Goal: Task Accomplishment & Management: Use online tool/utility

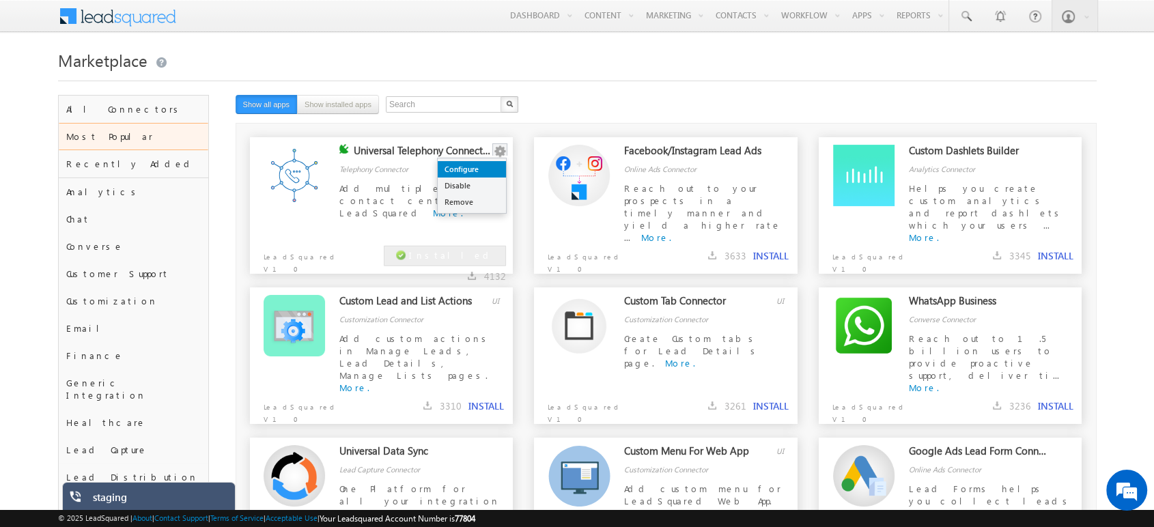
click at [484, 165] on link "Configure" at bounding box center [472, 169] width 68 height 16
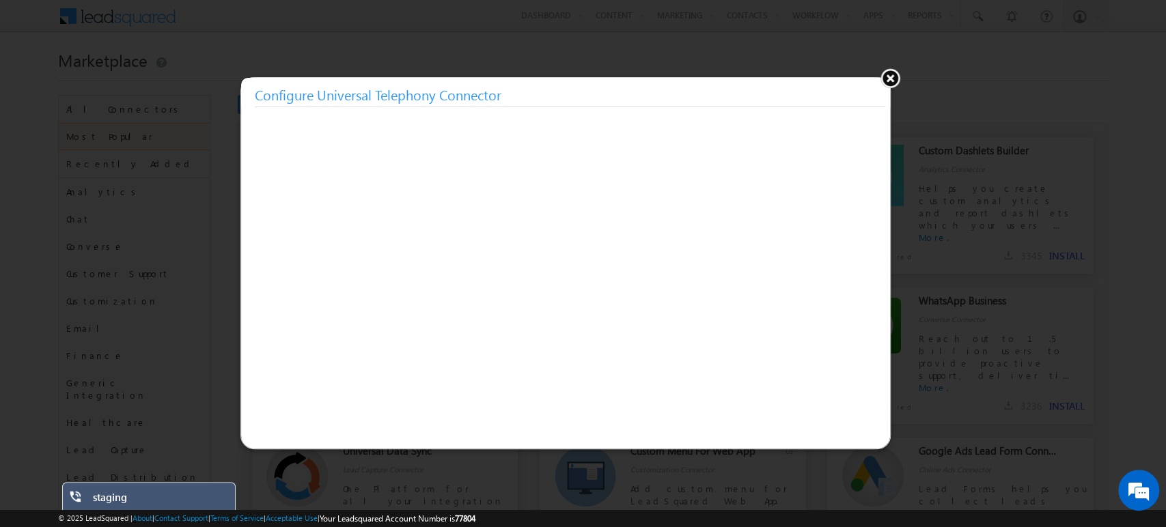
click at [896, 81] on button at bounding box center [890, 78] width 20 height 20
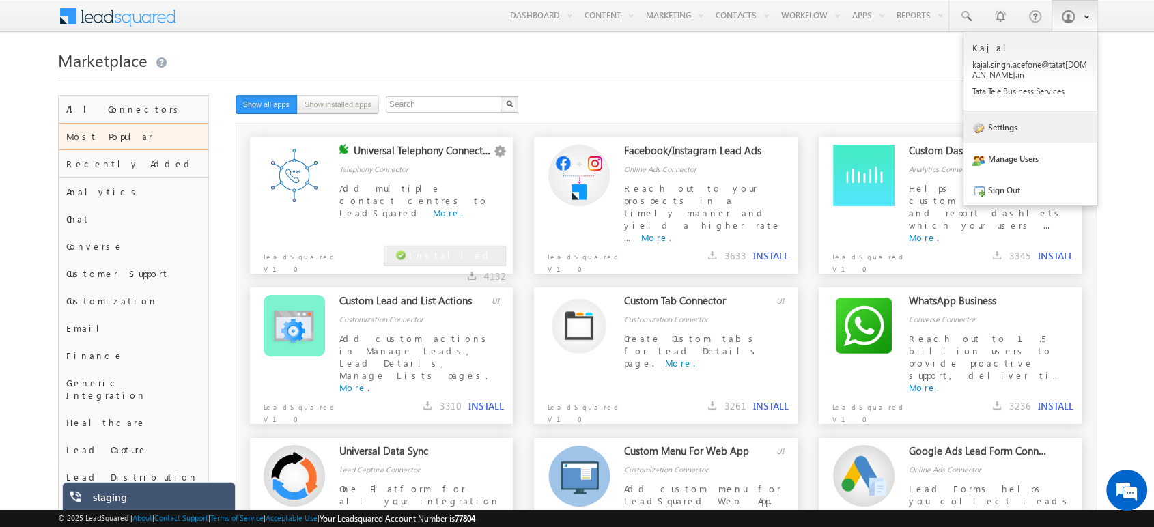
click at [1028, 122] on link "Settings" at bounding box center [1031, 126] width 134 height 31
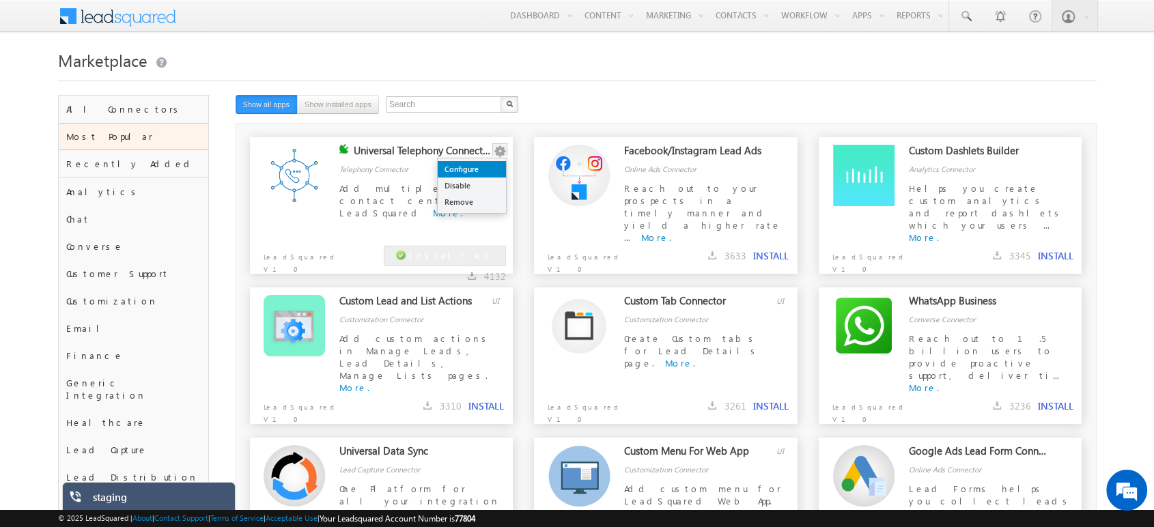
click at [486, 167] on link "Configure" at bounding box center [472, 169] width 68 height 16
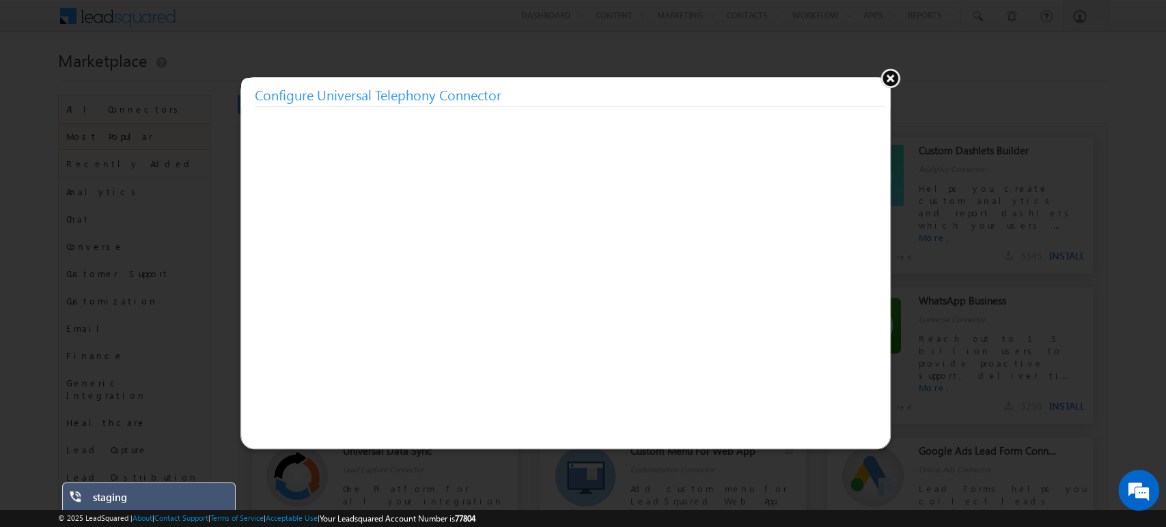
click at [892, 75] on button at bounding box center [890, 78] width 20 height 20
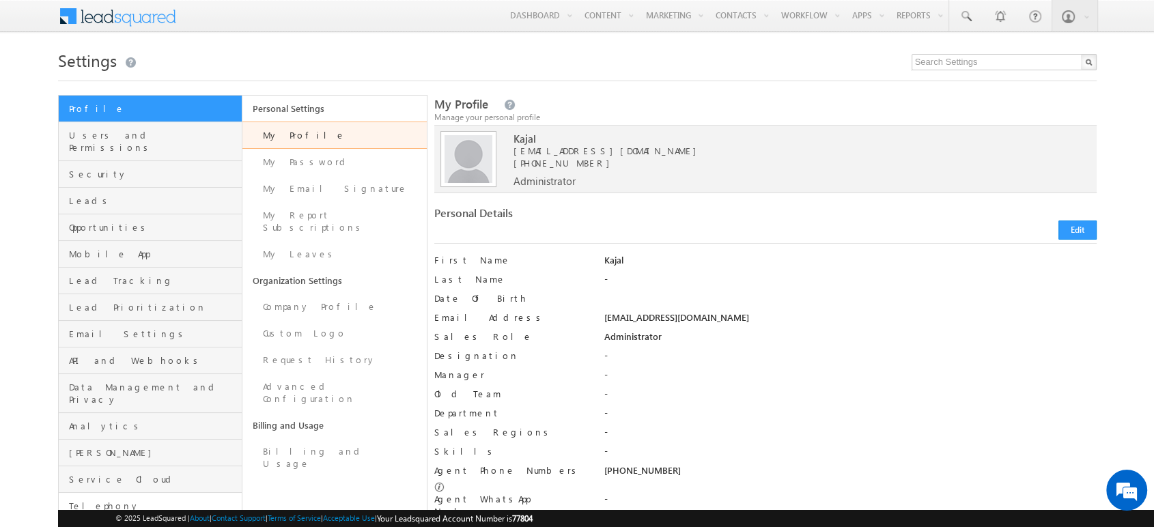
click at [83, 493] on link "Telephony" at bounding box center [151, 506] width 184 height 27
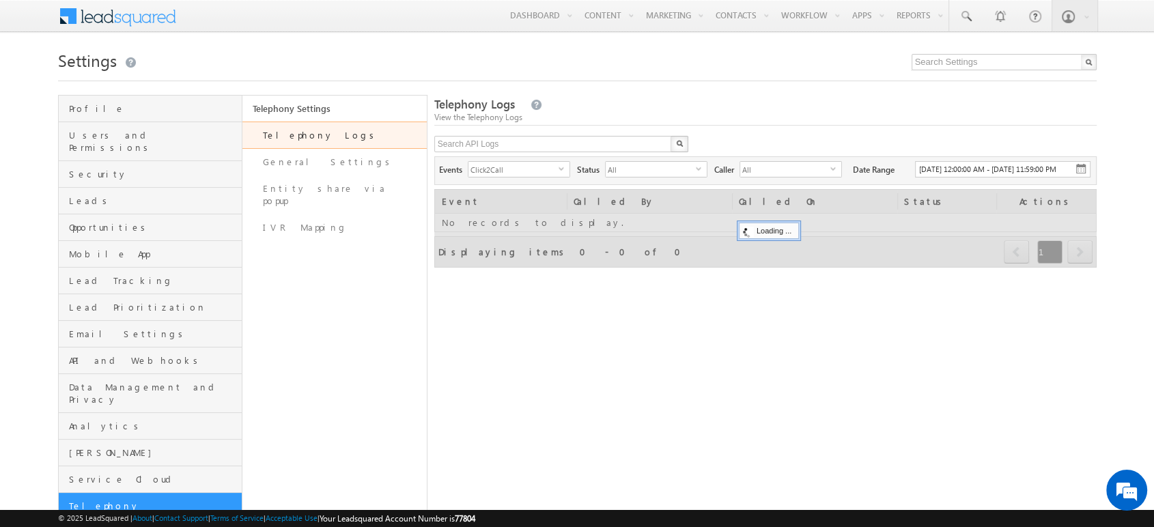
click at [301, 141] on link "Telephony Logs" at bounding box center [335, 135] width 184 height 27
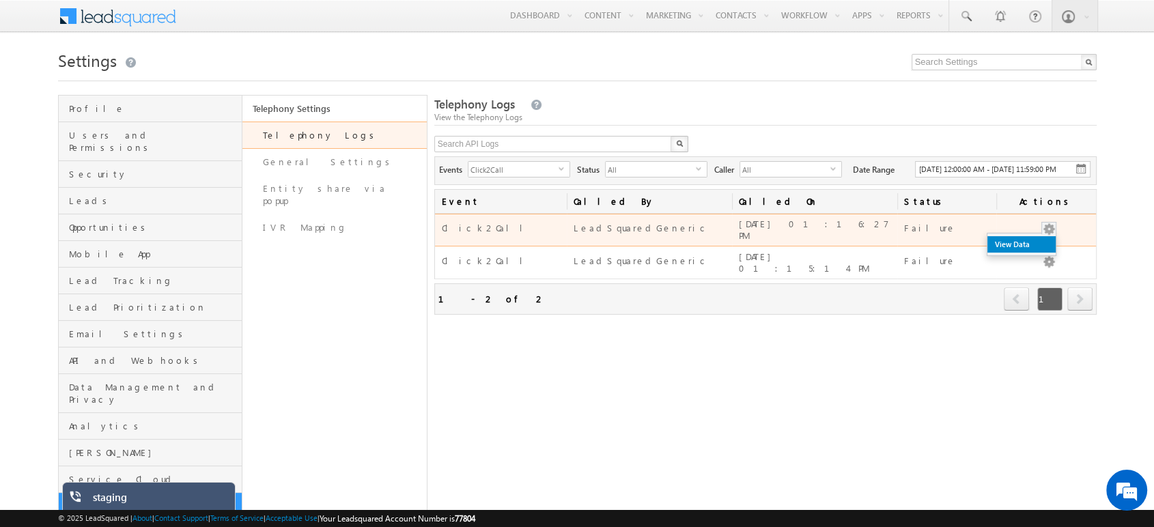
click at [1016, 252] on link "View Data" at bounding box center [1022, 244] width 68 height 16
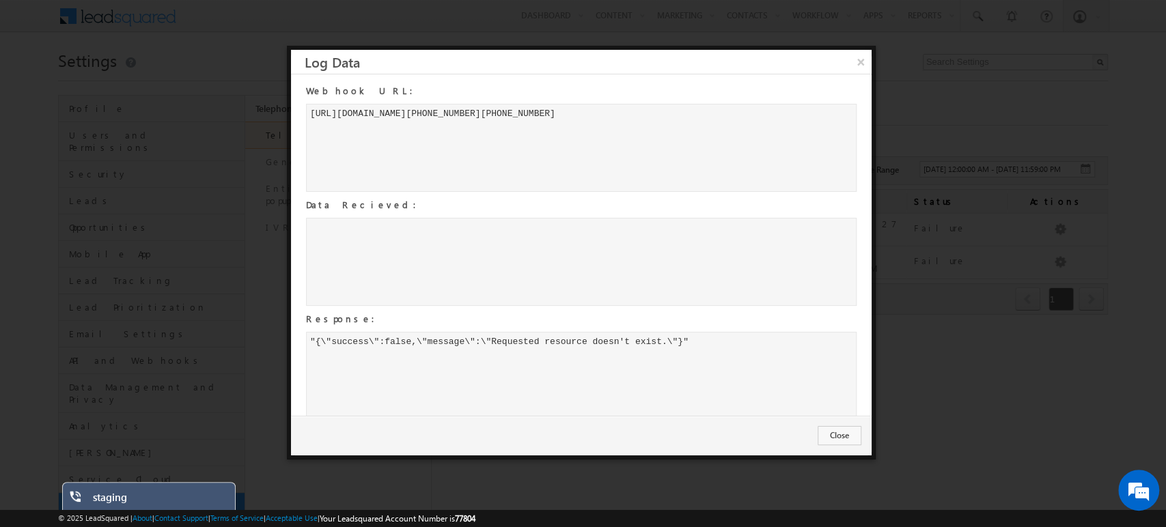
drag, startPoint x: 487, startPoint y: 115, endPoint x: 334, endPoint y: 118, distance: 153.1
click at [334, 118] on div "https://staging-smartflo.ttsl.tel/api/manual-dial?Phone=9717556599&Mobile=97175…" at bounding box center [581, 148] width 551 height 88
click at [312, 112] on div "https://staging-smartflo.ttsl.tel/api/manual-dial?Phone=9717556599&Mobile=97175…" at bounding box center [581, 148] width 551 height 88
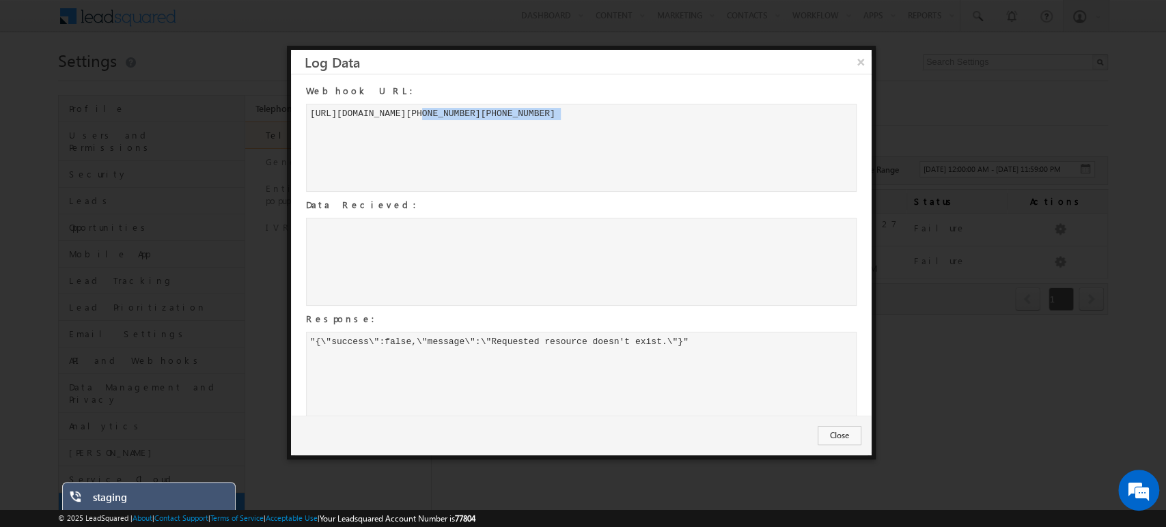
drag, startPoint x: 665, startPoint y: 342, endPoint x: 490, endPoint y: 332, distance: 175.8
click at [490, 332] on div ""{\"success\":false,\"message\":\"Requested resource doesn't exist.\"}"" at bounding box center [581, 376] width 551 height 88
click at [410, 112] on div "https://staging-smartflo.ttsl.tel/api/manual-dial?Phone=9717556599&Mobile=97175…" at bounding box center [581, 148] width 551 height 88
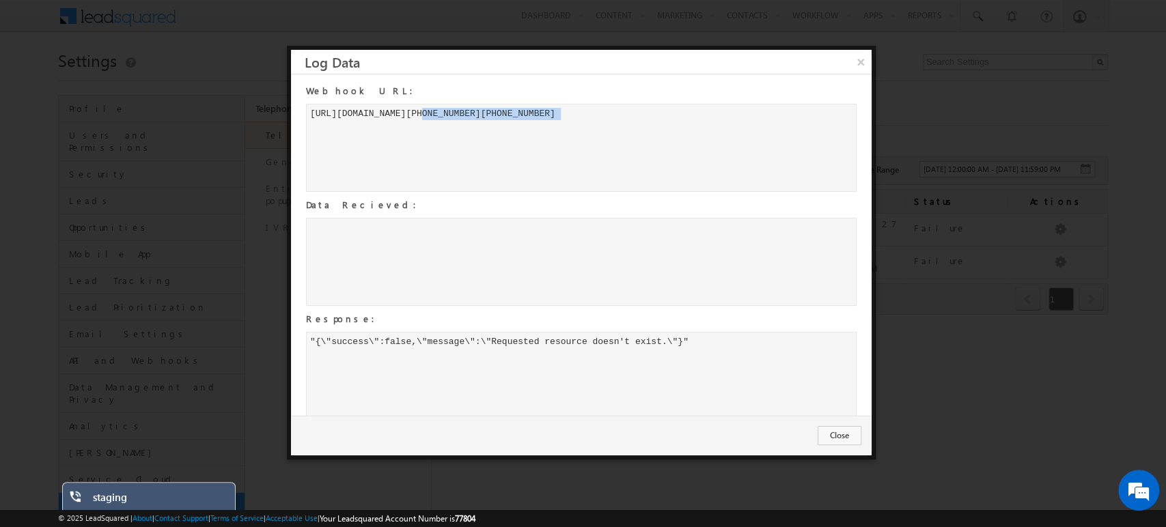
click at [410, 112] on div "https://staging-smartflo.ttsl.tel/api/manual-dial?Phone=9717556599&Mobile=97175…" at bounding box center [581, 148] width 551 height 88
copy div "https://staging-smartflo.ttsl.tel/api/manual-dial?Phone=9717556599&Mobile=97175…"
